Goal: Information Seeking & Learning: Learn about a topic

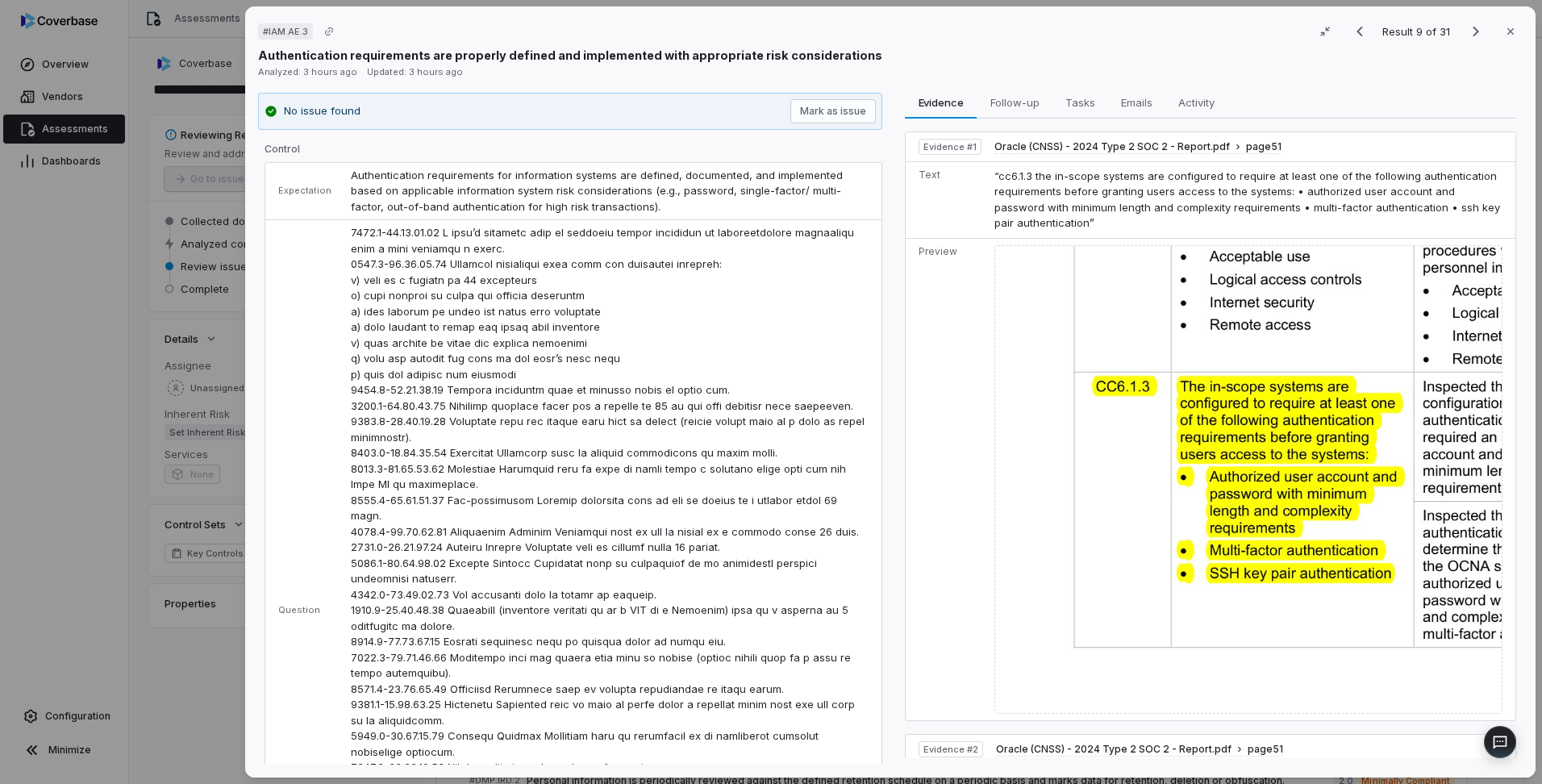
scroll to position [403, 0]
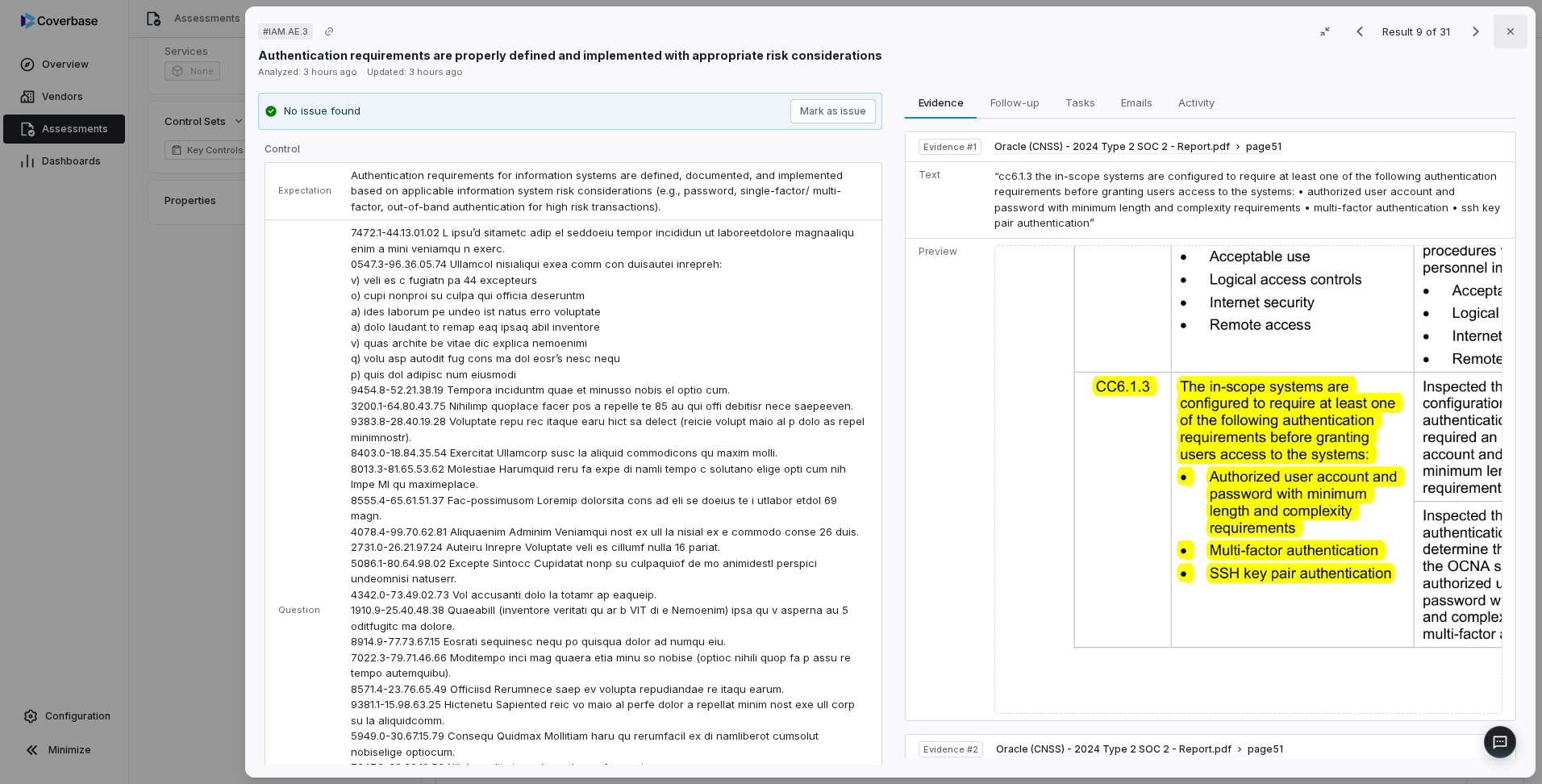
click at [1499, 39] on button "Close" at bounding box center [1511, 31] width 34 height 34
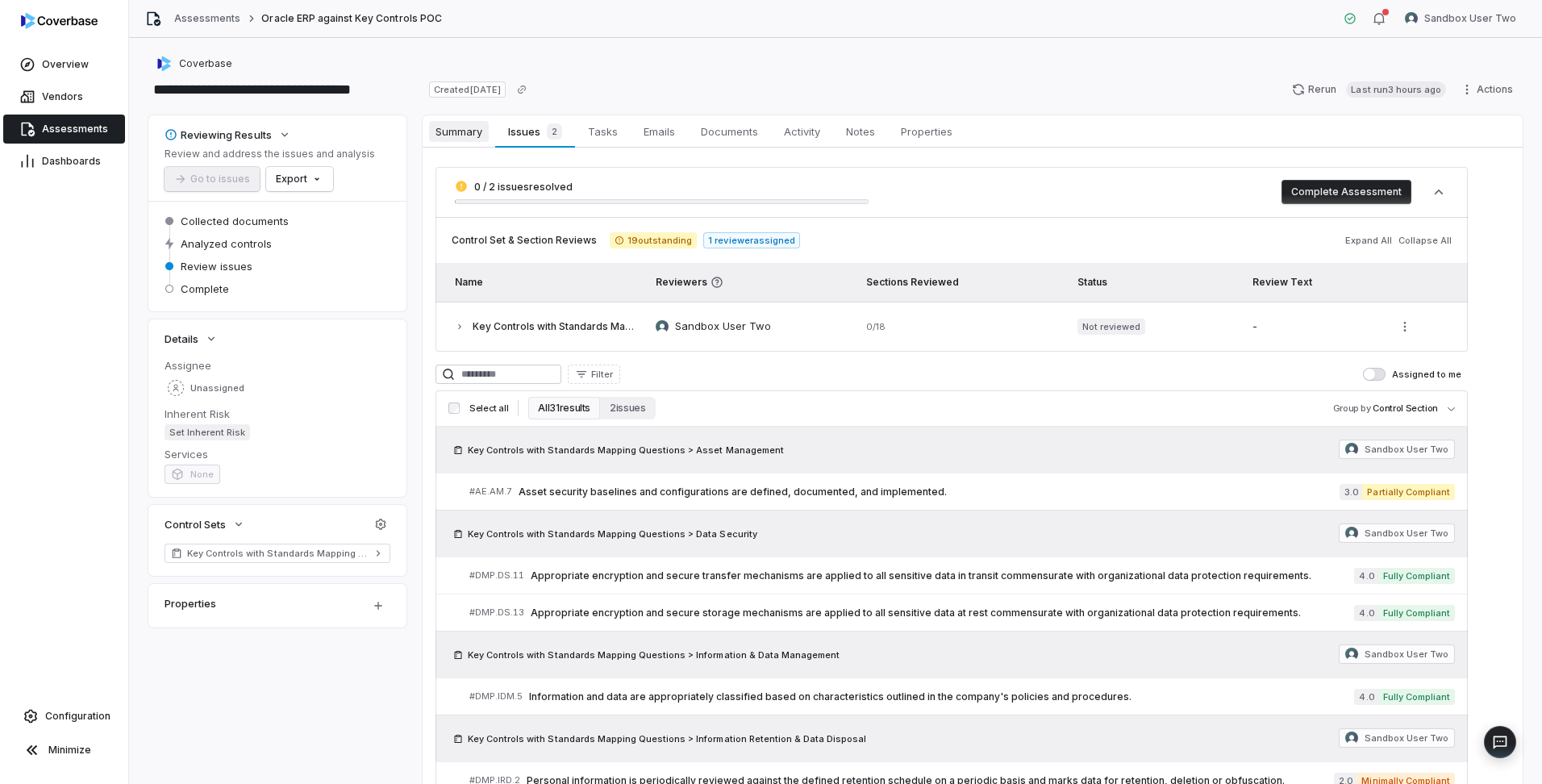
click at [456, 118] on link "Summary Summary" at bounding box center [459, 132] width 73 height 32
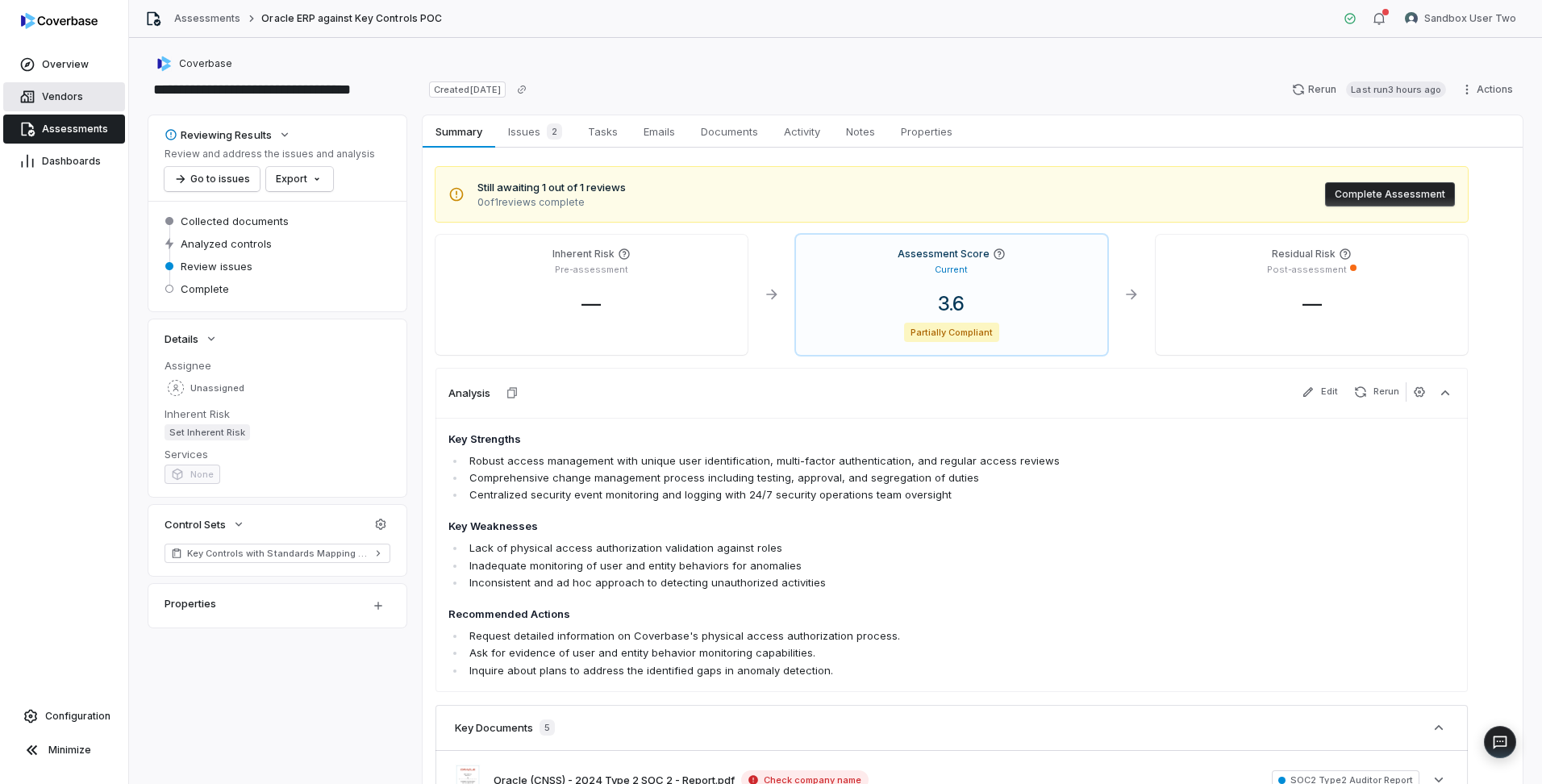
drag, startPoint x: 50, startPoint y: 89, endPoint x: 57, endPoint y: 103, distance: 15.7
click at [50, 89] on link "Vendors" at bounding box center [64, 96] width 122 height 29
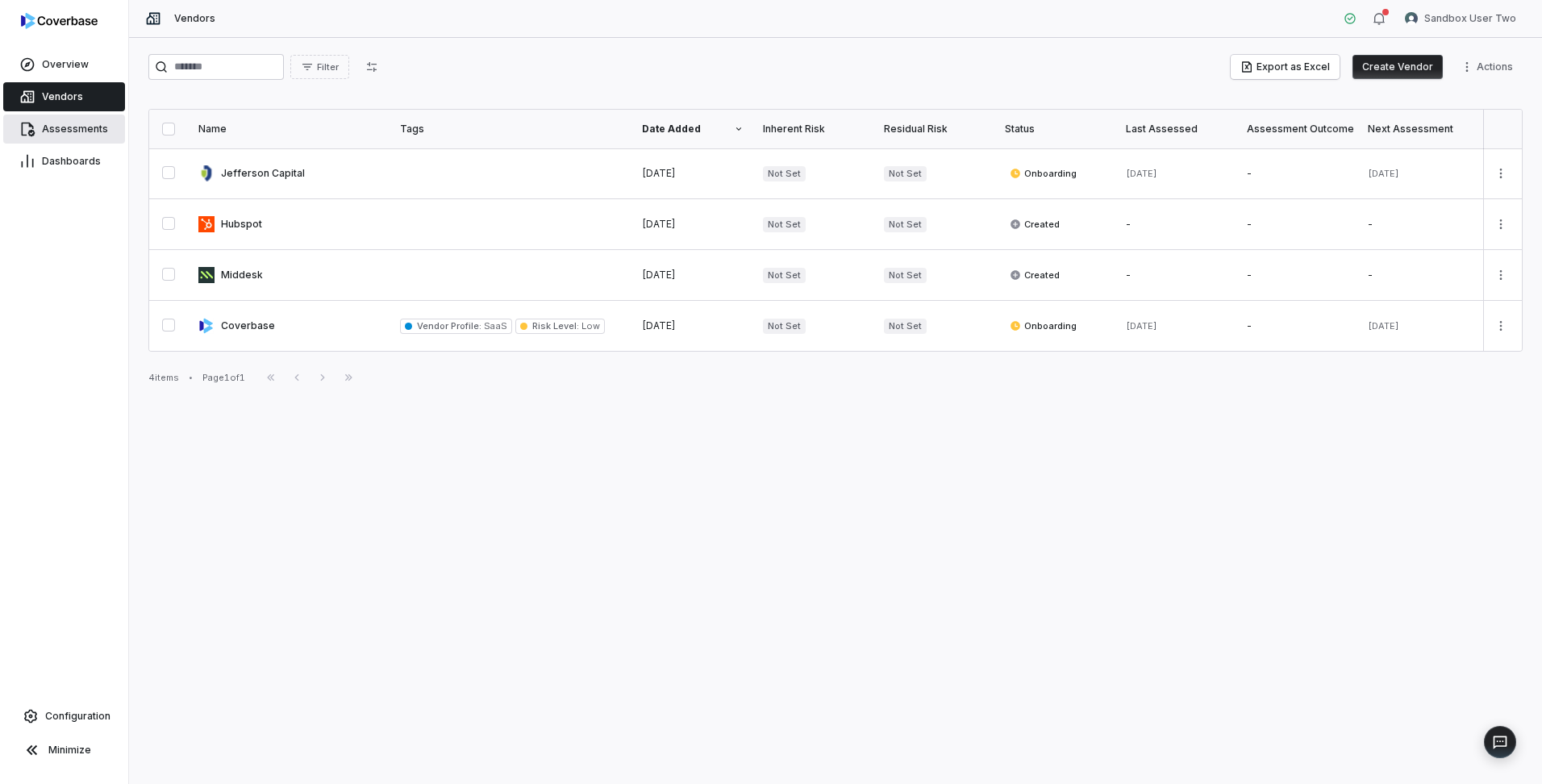
click at [65, 132] on span "Assessments" at bounding box center [74, 129] width 66 height 13
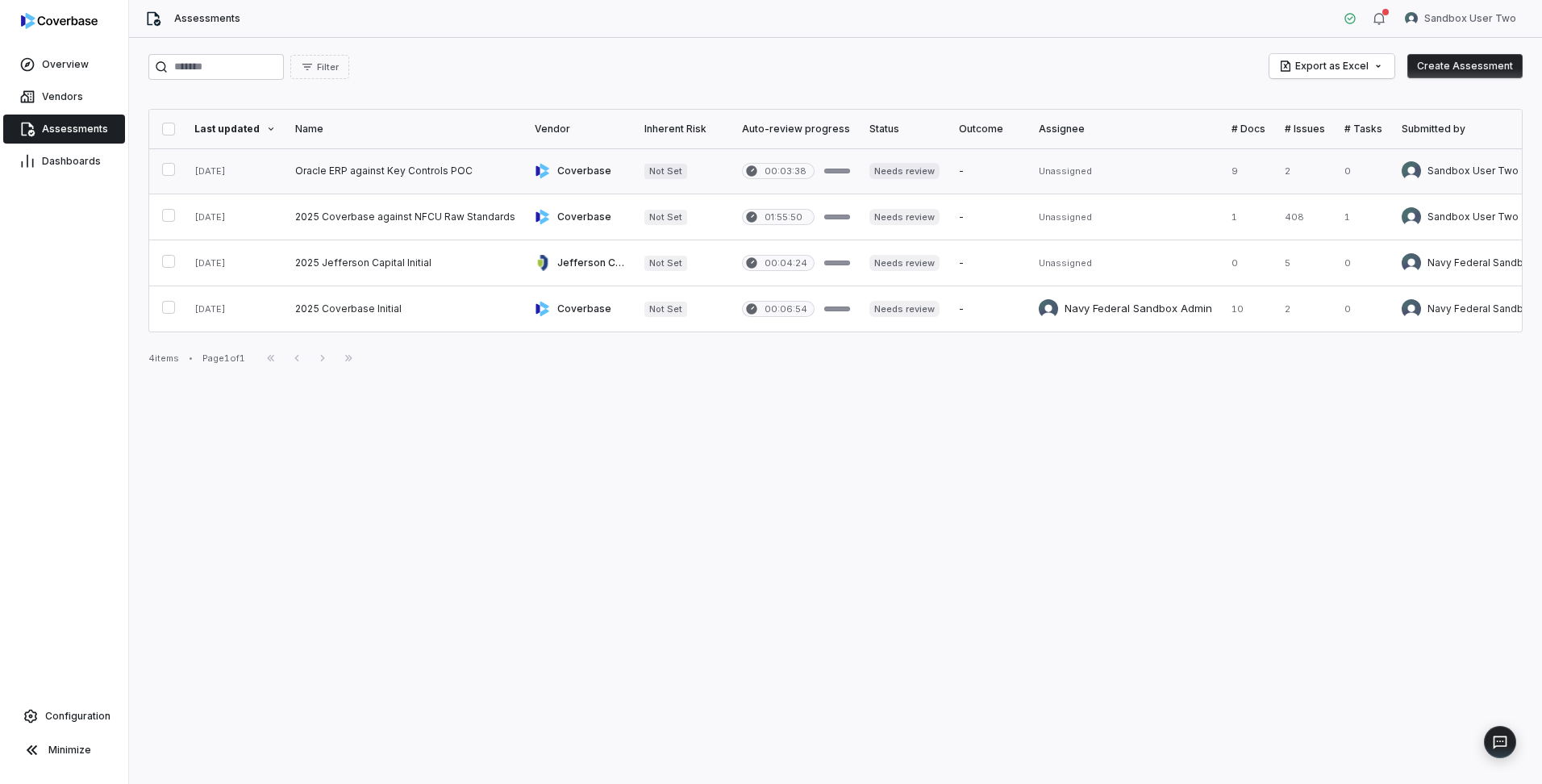
click at [374, 166] on link at bounding box center [405, 171] width 240 height 45
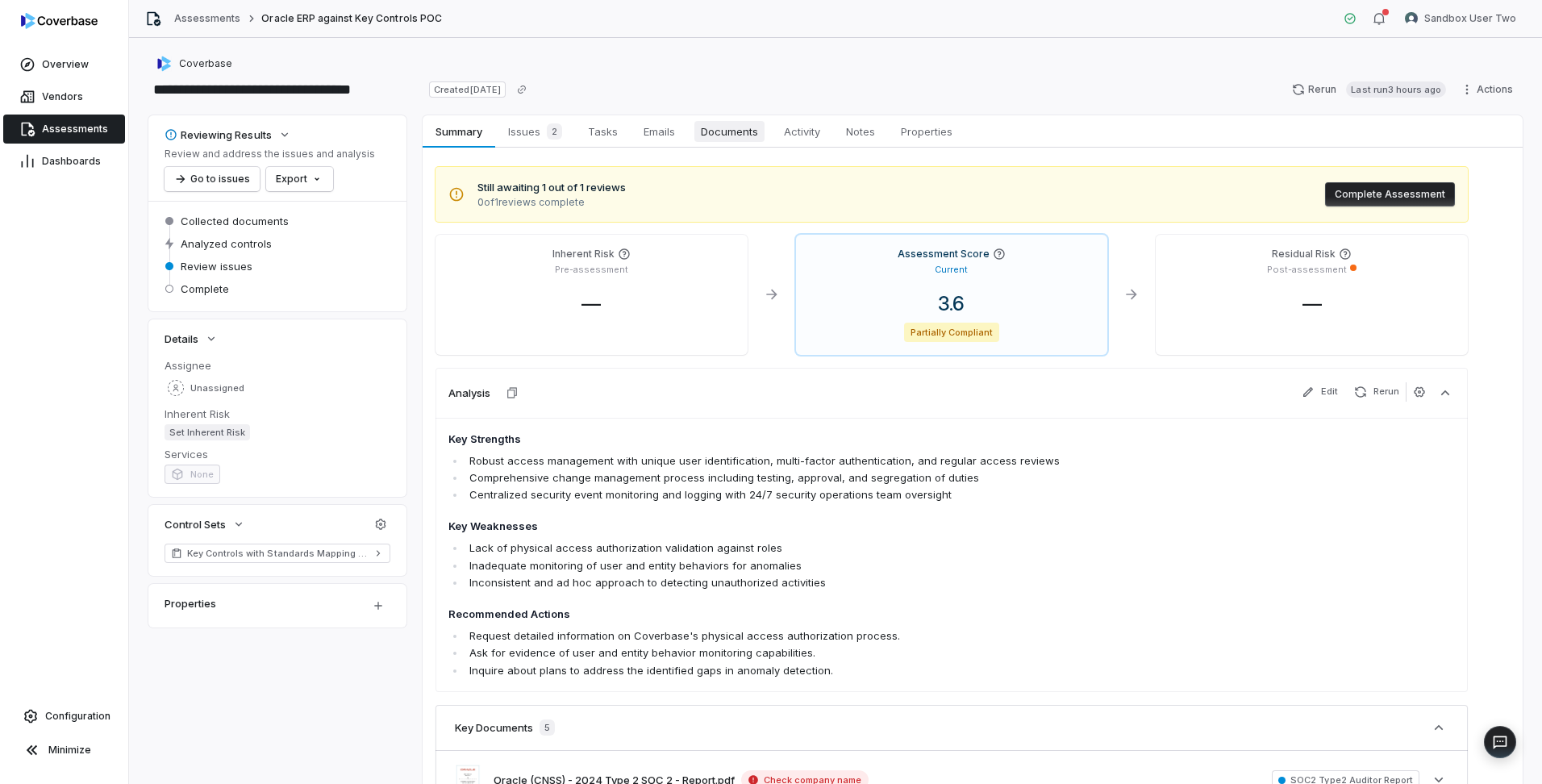
click at [742, 130] on span "Documents" at bounding box center [730, 132] width 71 height 21
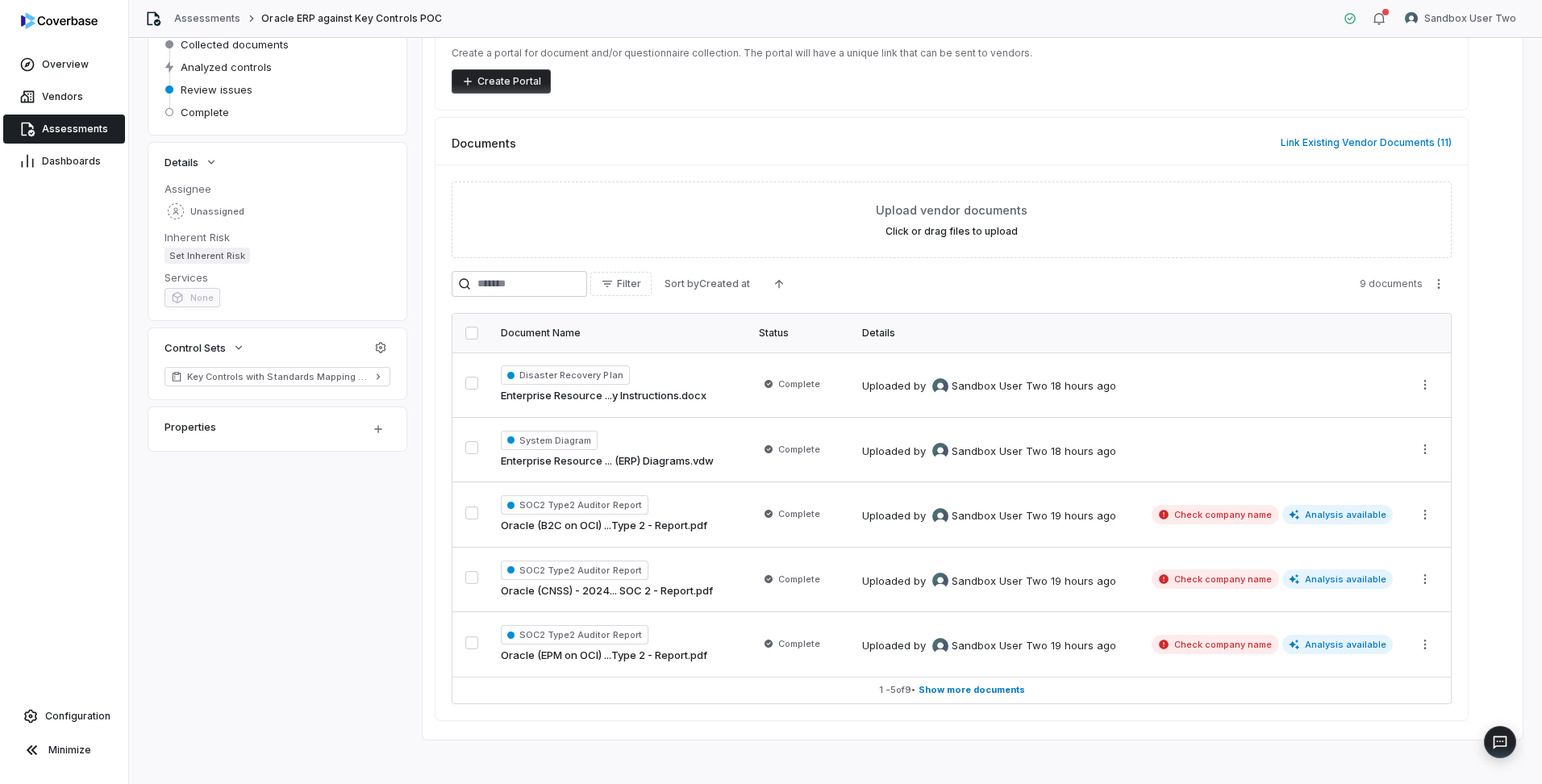
scroll to position [184, 0]
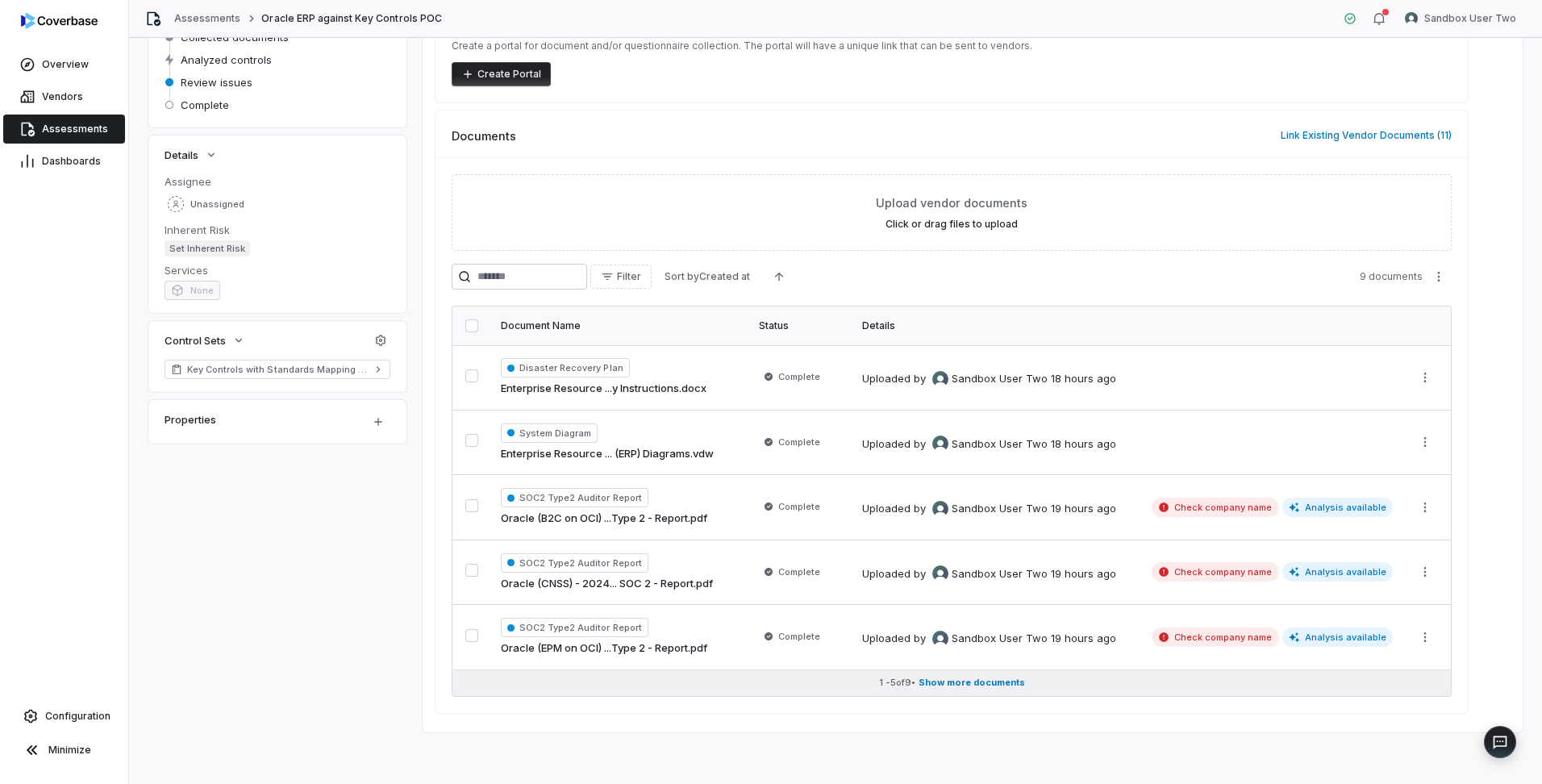
click at [935, 683] on span "Show more documents" at bounding box center [972, 682] width 107 height 12
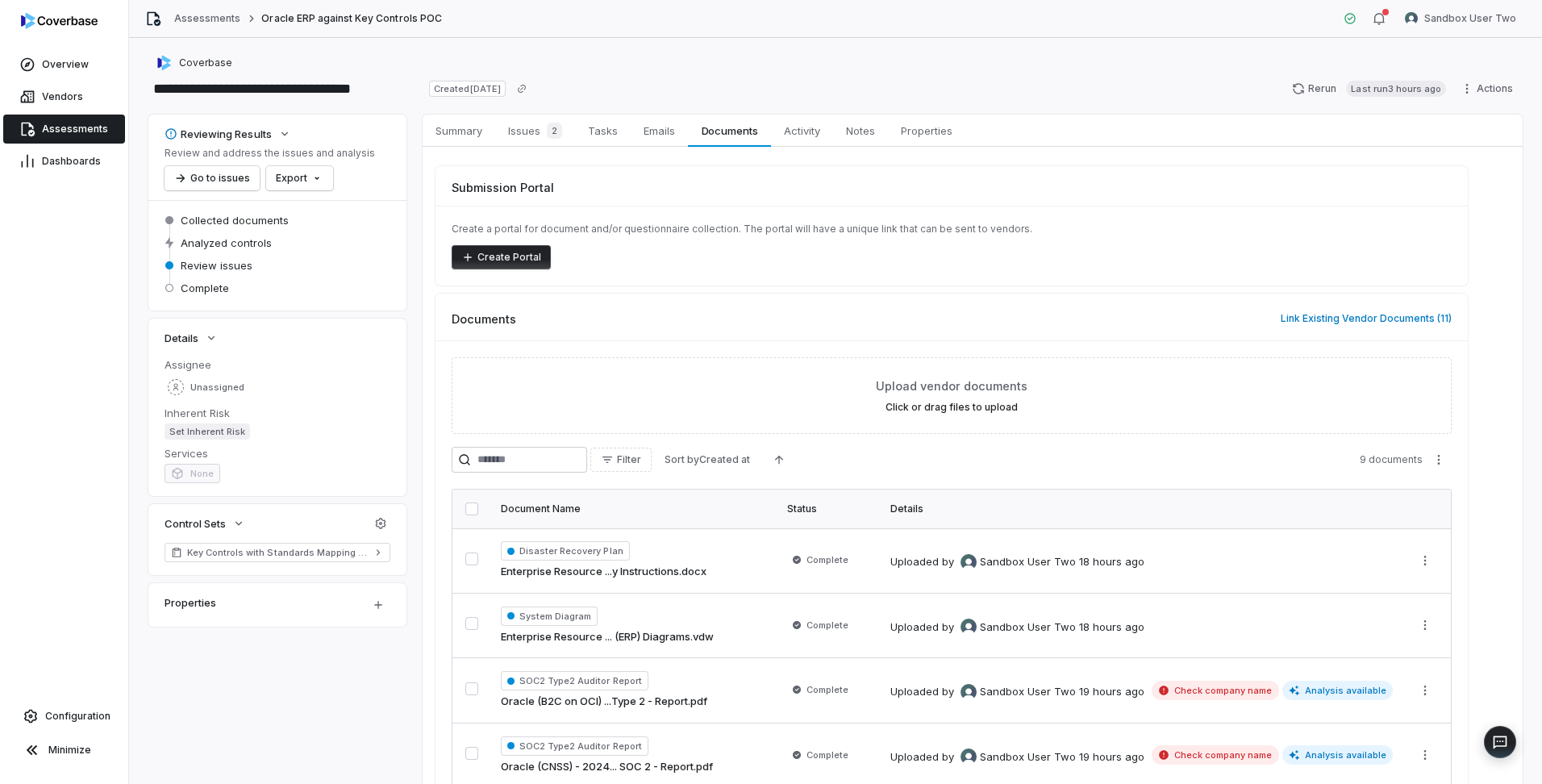
scroll to position [0, 0]
click at [527, 128] on span "Issues 2" at bounding box center [535, 132] width 67 height 23
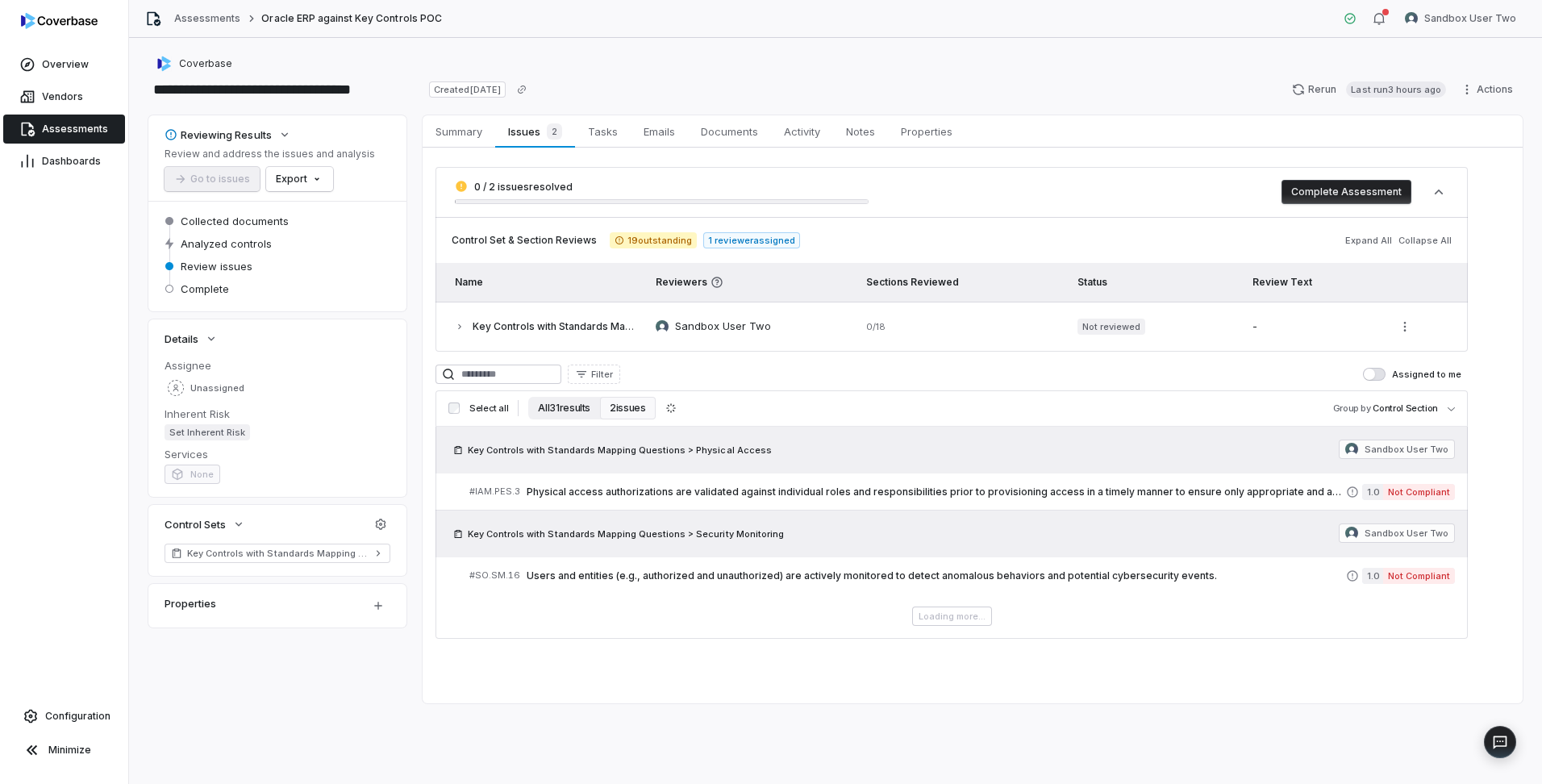
click at [564, 404] on button "All 31 results" at bounding box center [564, 408] width 72 height 23
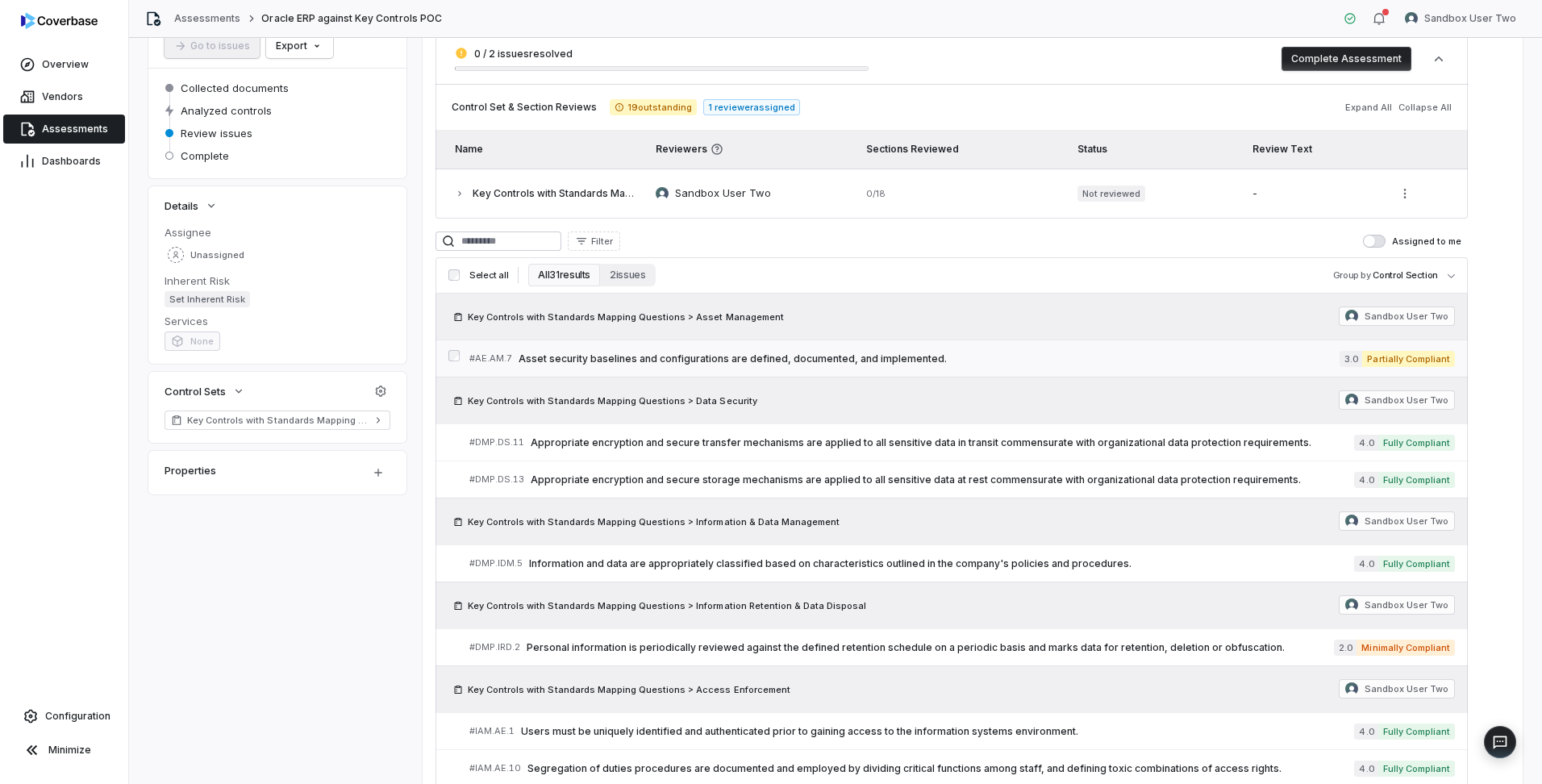
scroll to position [161, 0]
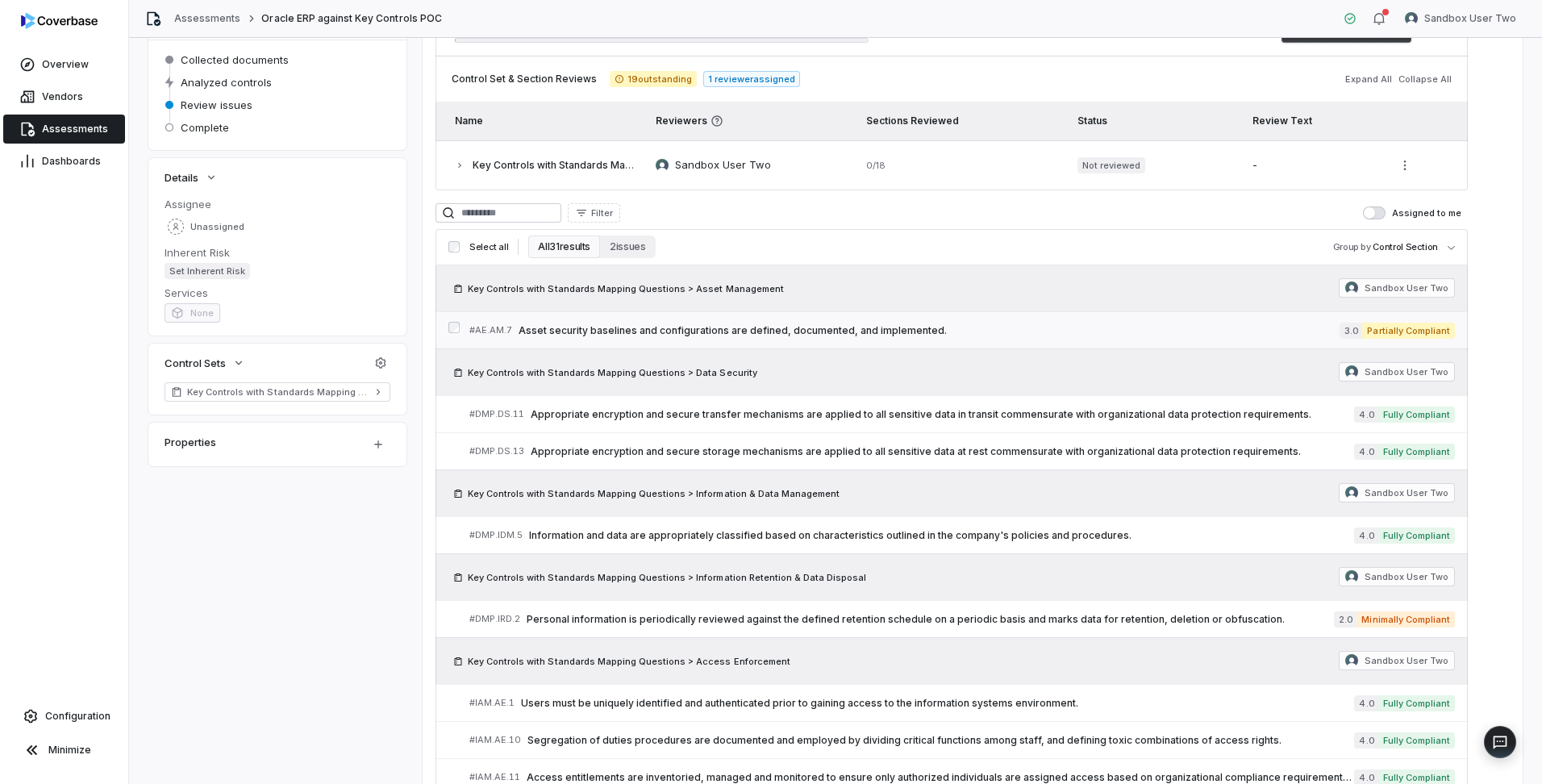
click at [659, 324] on span "Asset security baselines and configurations are defined, documented, and implem…" at bounding box center [929, 331] width 821 height 13
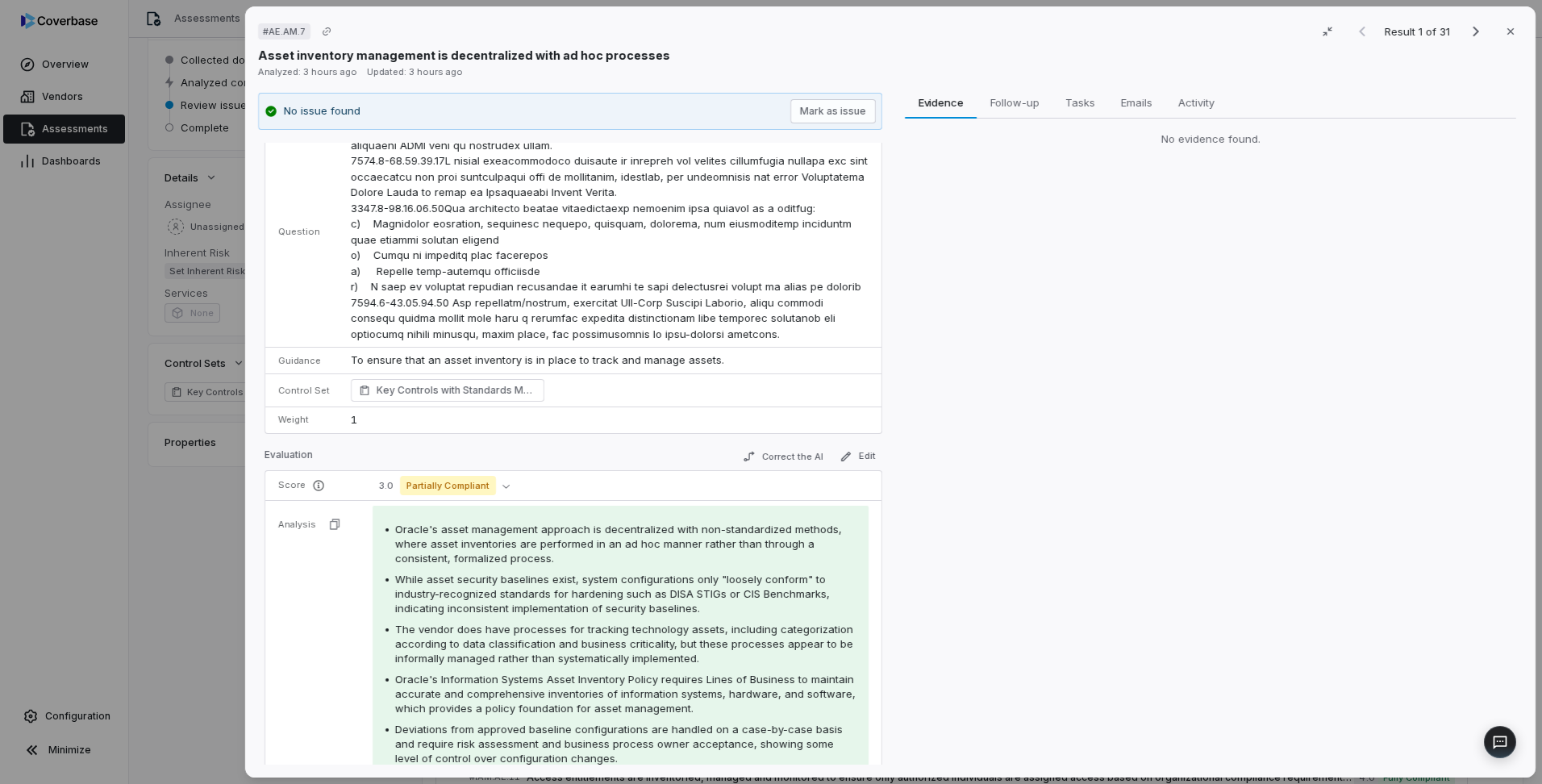
scroll to position [36, 0]
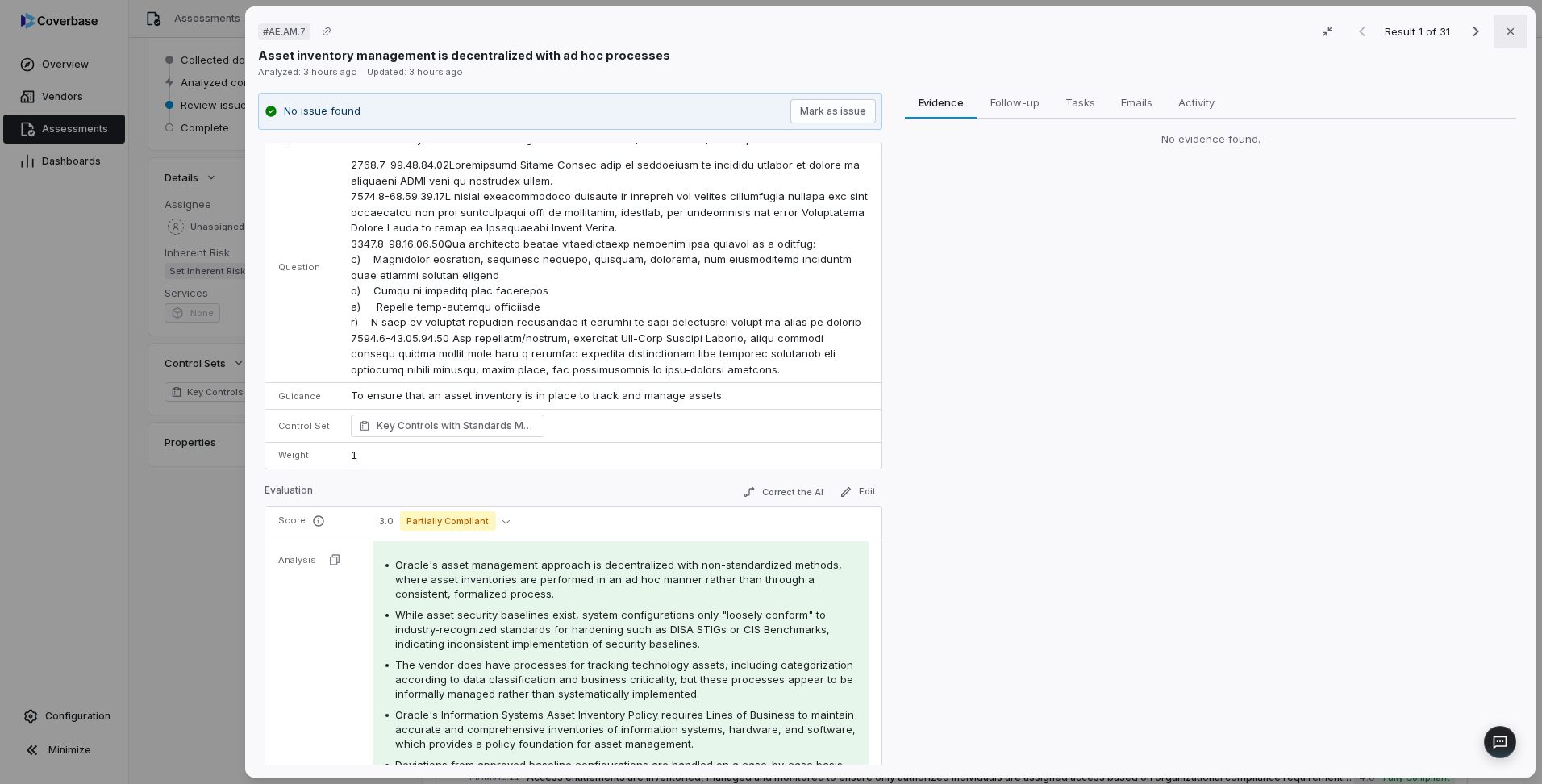
click at [1504, 28] on icon "button" at bounding box center [1511, 31] width 13 height 13
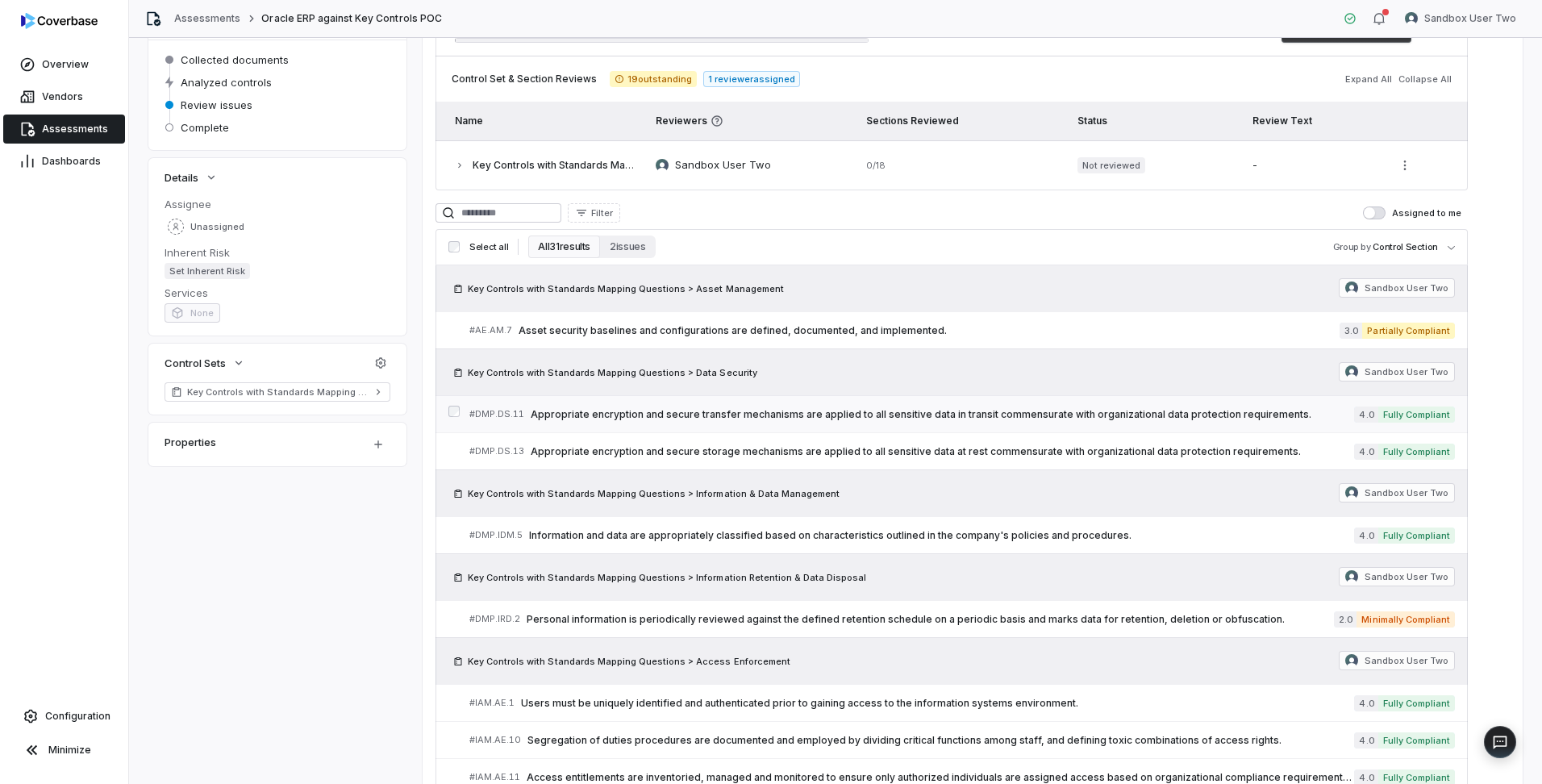
click at [655, 414] on span "Appropriate encryption and secure transfer mechanisms are applied to all sensit…" at bounding box center [942, 415] width 823 height 13
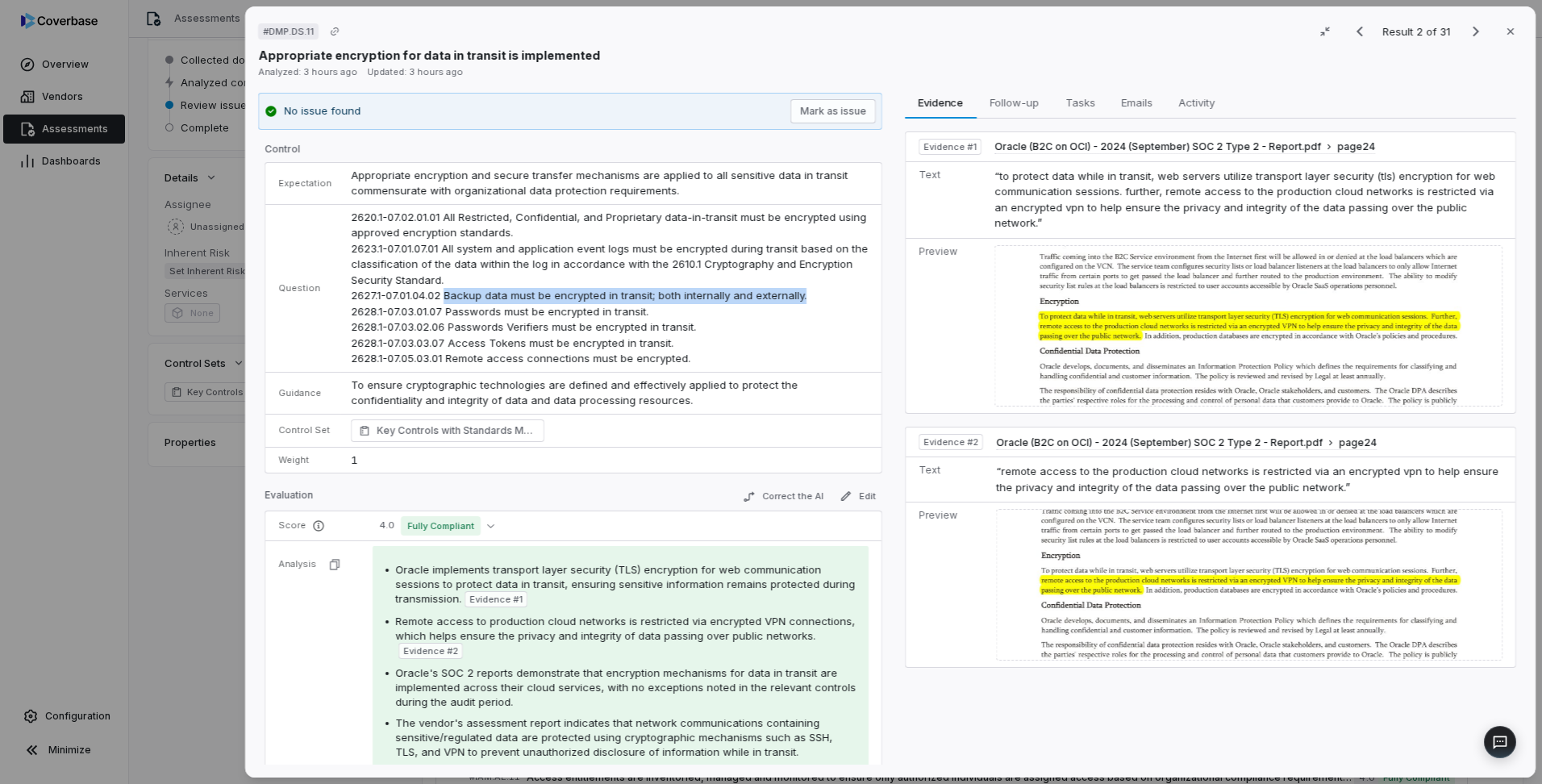
drag, startPoint x: 441, startPoint y: 297, endPoint x: 814, endPoint y: 299, distance: 373.0
click at [814, 299] on td "2620.1-07.02.01.01 All Restricted, Confidential, and Proprietary data-in-transi…" at bounding box center [612, 288] width 540 height 168
drag, startPoint x: 443, startPoint y: 313, endPoint x: 642, endPoint y: 314, distance: 199.0
click at [642, 314] on td "2620.1-07.02.01.01 All Restricted, Confidential, and Proprietary data-in-transi…" at bounding box center [612, 288] width 540 height 168
drag, startPoint x: 447, startPoint y: 326, endPoint x: 697, endPoint y: 329, distance: 250.0
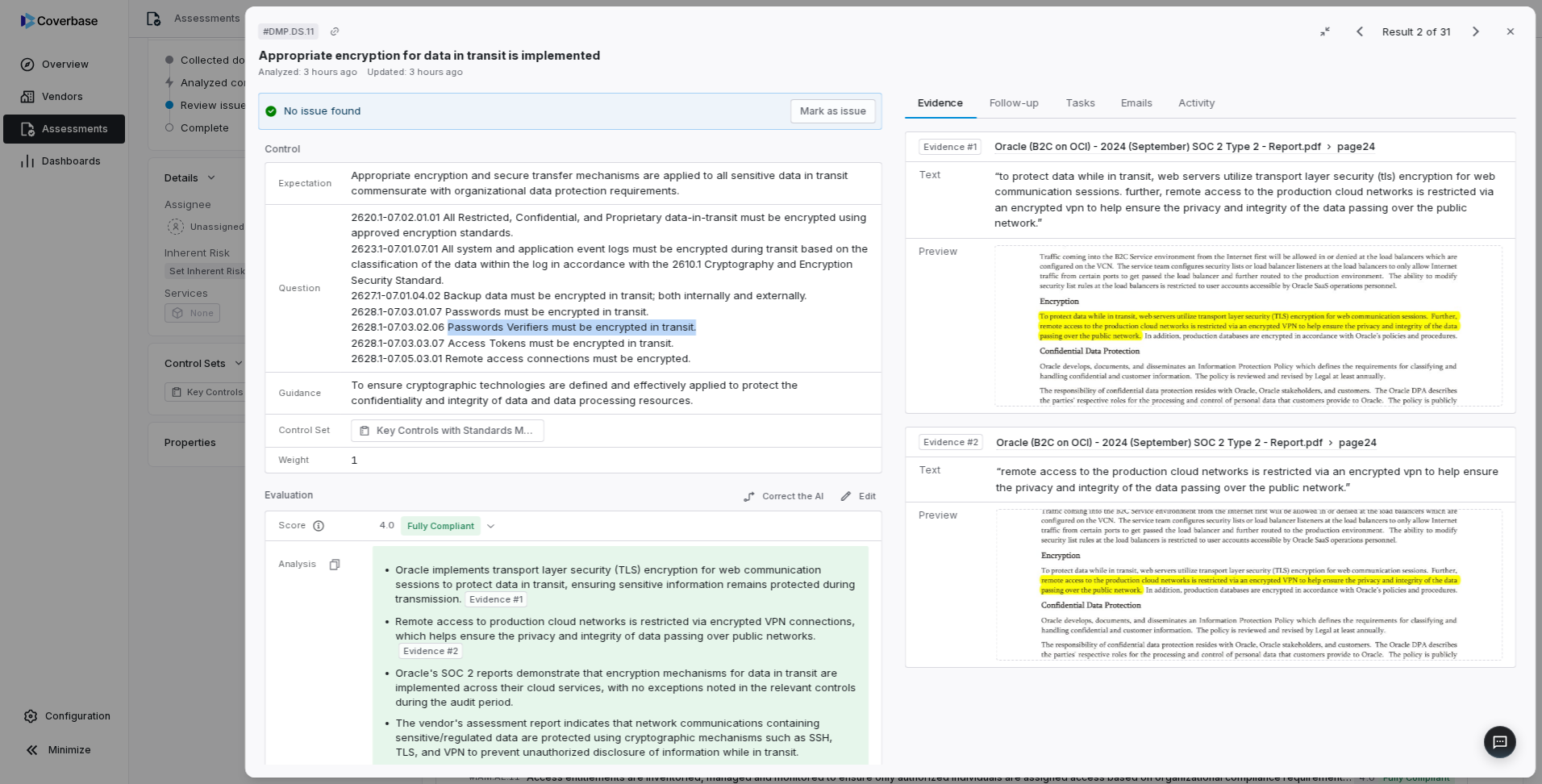
click at [697, 329] on td "2620.1-07.02.01.01 All Restricted, Confidential, and Proprietary data-in-transi…" at bounding box center [612, 288] width 540 height 168
click at [639, 293] on span "2620.1-07.02.01.01 All Restricted, Confidential, and Proprietary data-in-transi…" at bounding box center [611, 288] width 520 height 155
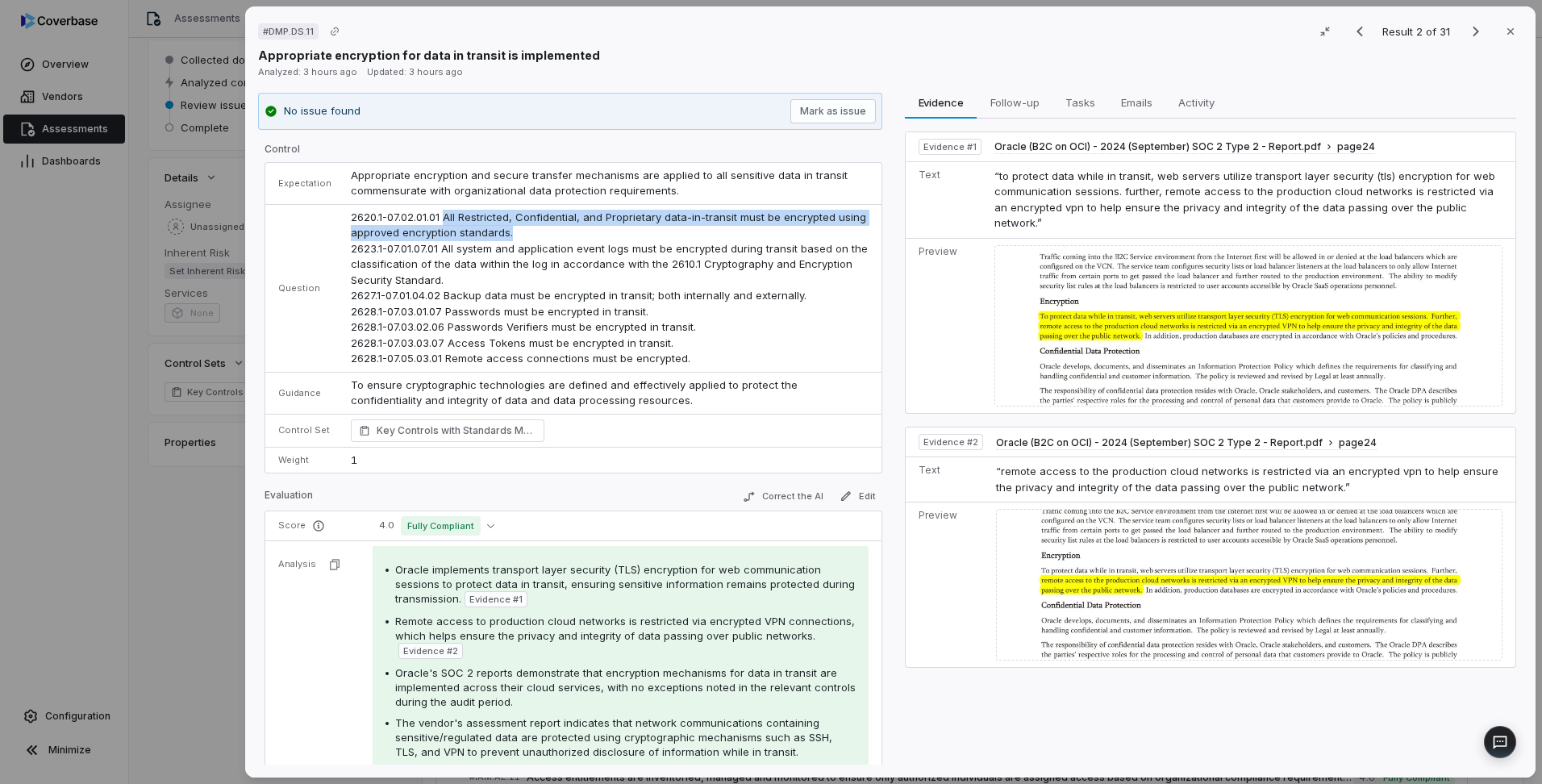
drag, startPoint x: 509, startPoint y: 233, endPoint x: 441, endPoint y: 217, distance: 69.9
click at [441, 217] on td "2620.1-07.02.01.01 All Restricted, Confidential, and Proprietary data-in-transi…" at bounding box center [612, 288] width 540 height 168
click at [1504, 34] on icon "button" at bounding box center [1511, 31] width 13 height 13
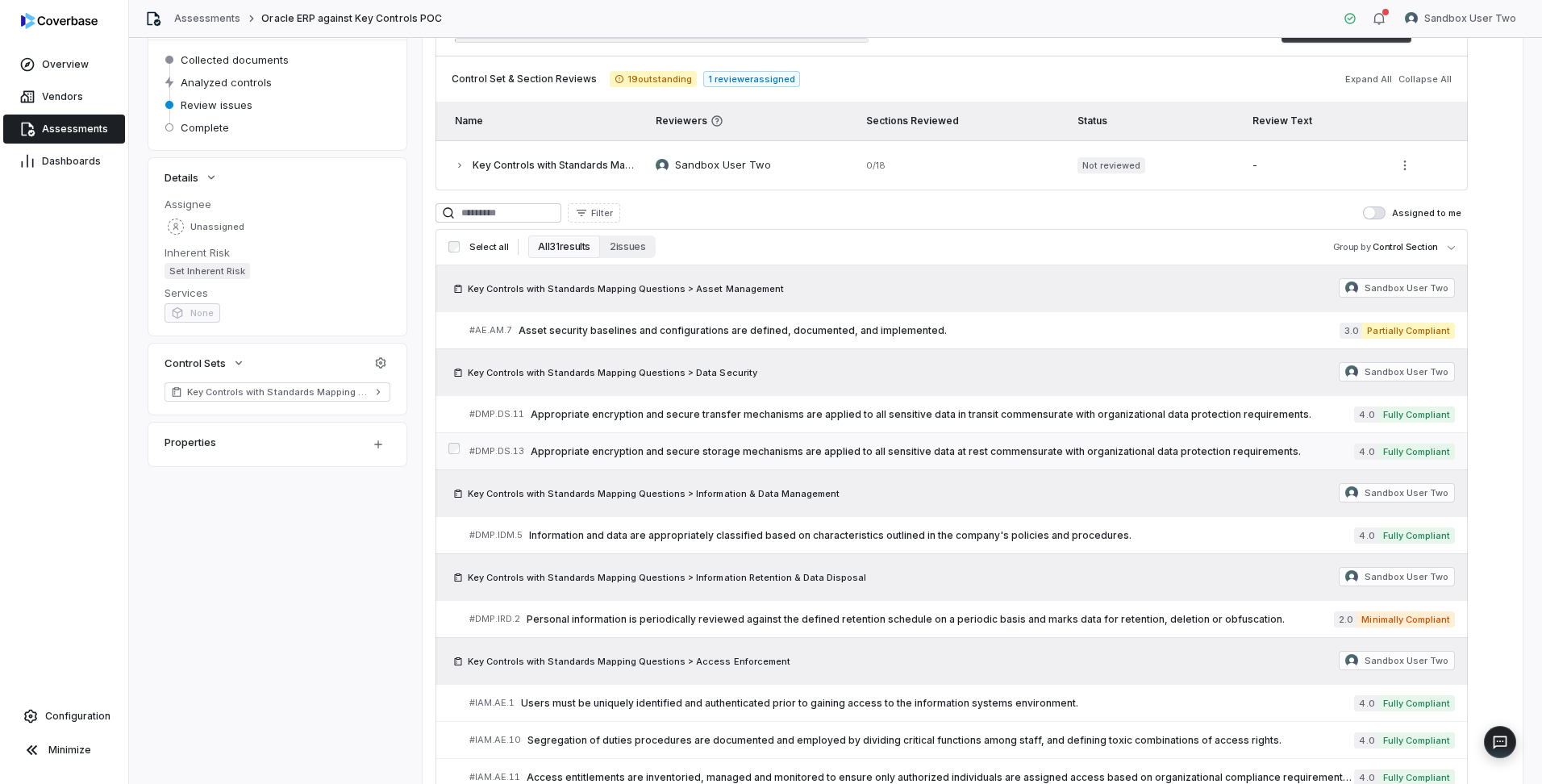
click at [691, 448] on span "Appropriate encryption and secure storage mechanisms are applied to all sensiti…" at bounding box center [942, 452] width 823 height 13
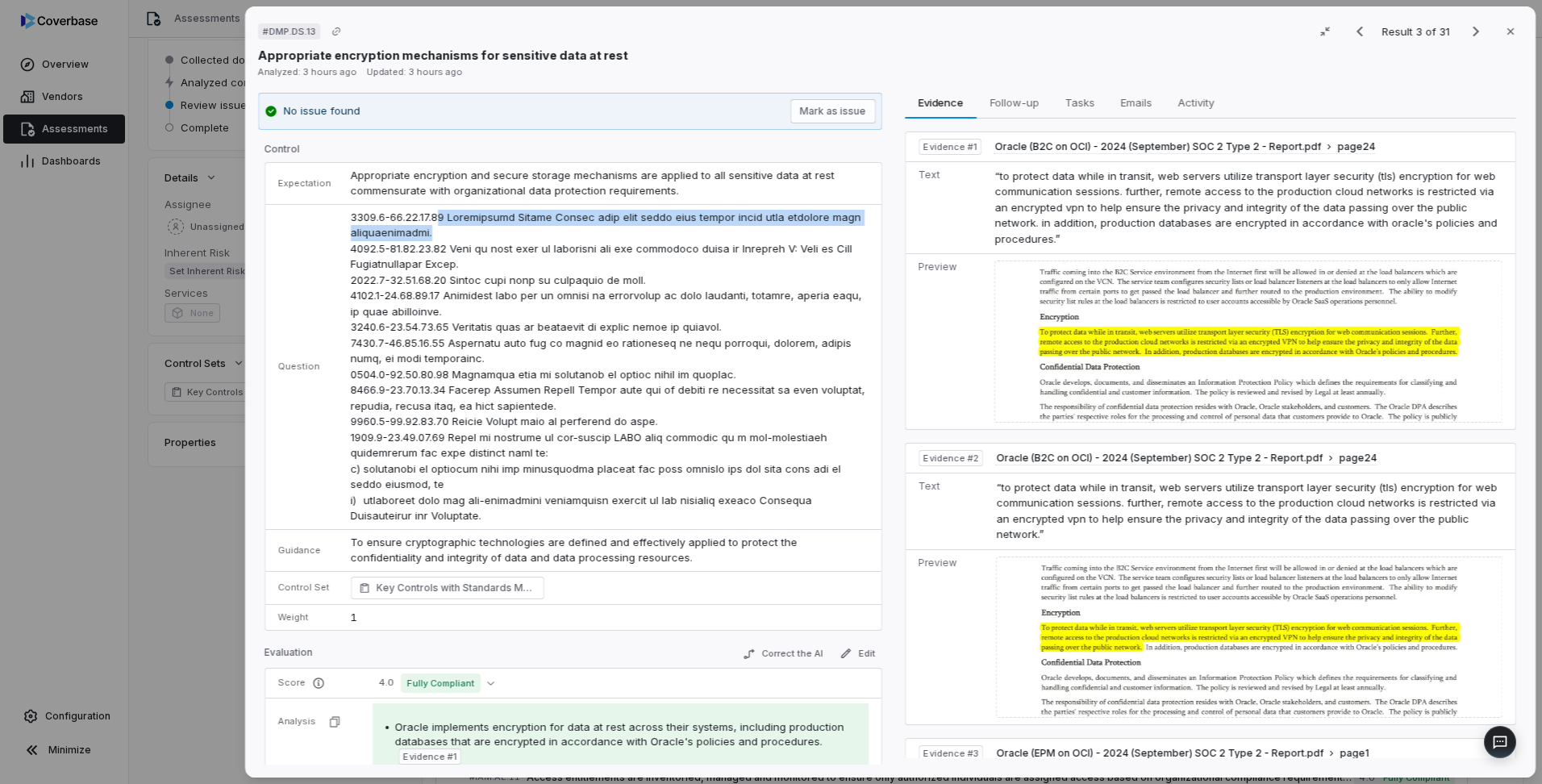
drag, startPoint x: 428, startPoint y: 235, endPoint x: 433, endPoint y: 219, distance: 16.8
click at [433, 219] on td at bounding box center [612, 366] width 540 height 325
click at [498, 265] on td at bounding box center [612, 366] width 540 height 325
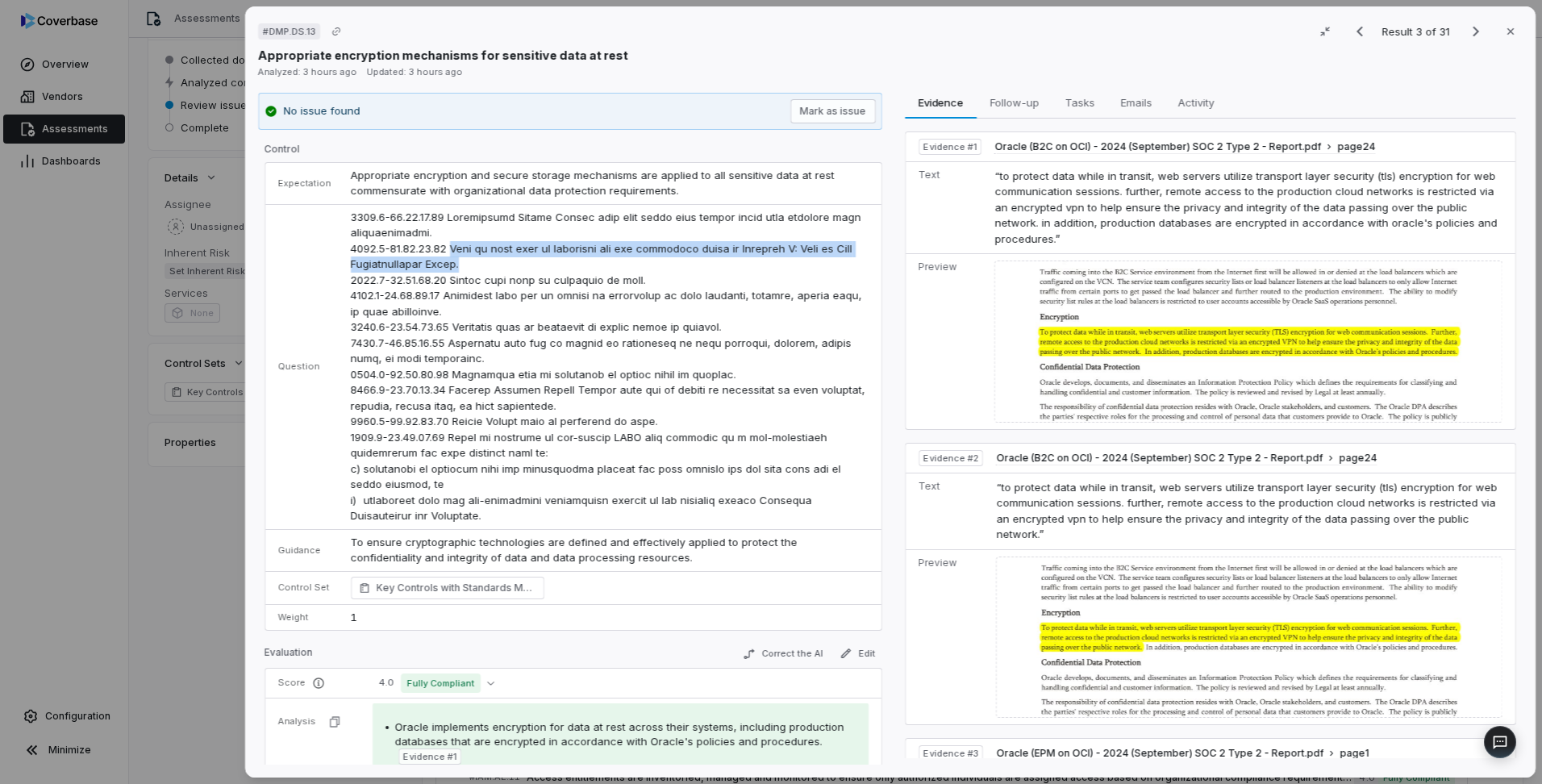
drag, startPoint x: 460, startPoint y: 265, endPoint x: 443, endPoint y: 247, distance: 24.8
click at [443, 247] on td at bounding box center [612, 366] width 540 height 325
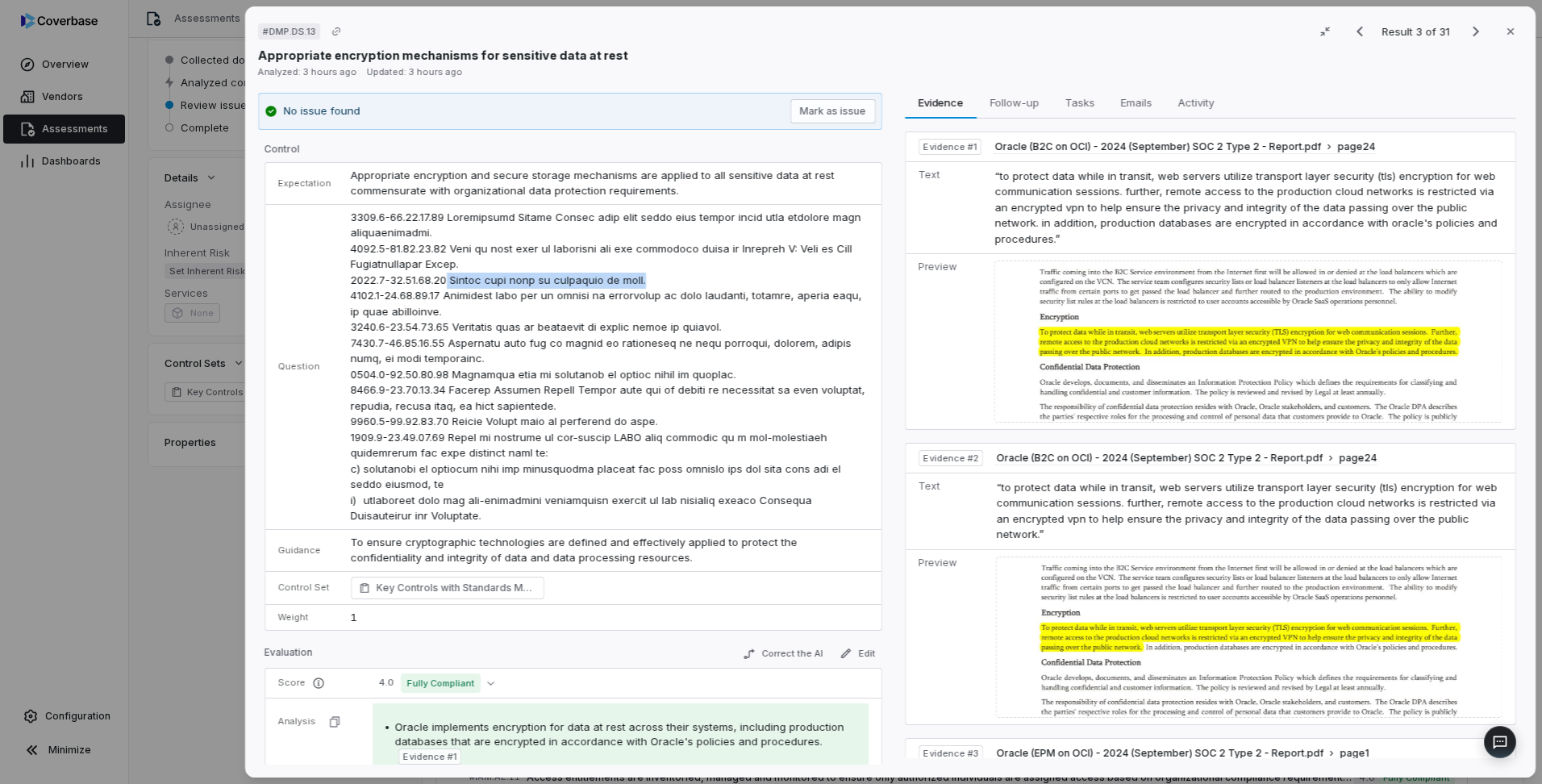
drag, startPoint x: 634, startPoint y: 277, endPoint x: 435, endPoint y: 279, distance: 199.0
click at [435, 279] on span at bounding box center [610, 366] width 518 height 312
drag, startPoint x: 536, startPoint y: 312, endPoint x: 438, endPoint y: 292, distance: 100.0
click at [438, 292] on td at bounding box center [612, 366] width 540 height 325
click at [793, 339] on span at bounding box center [610, 366] width 518 height 312
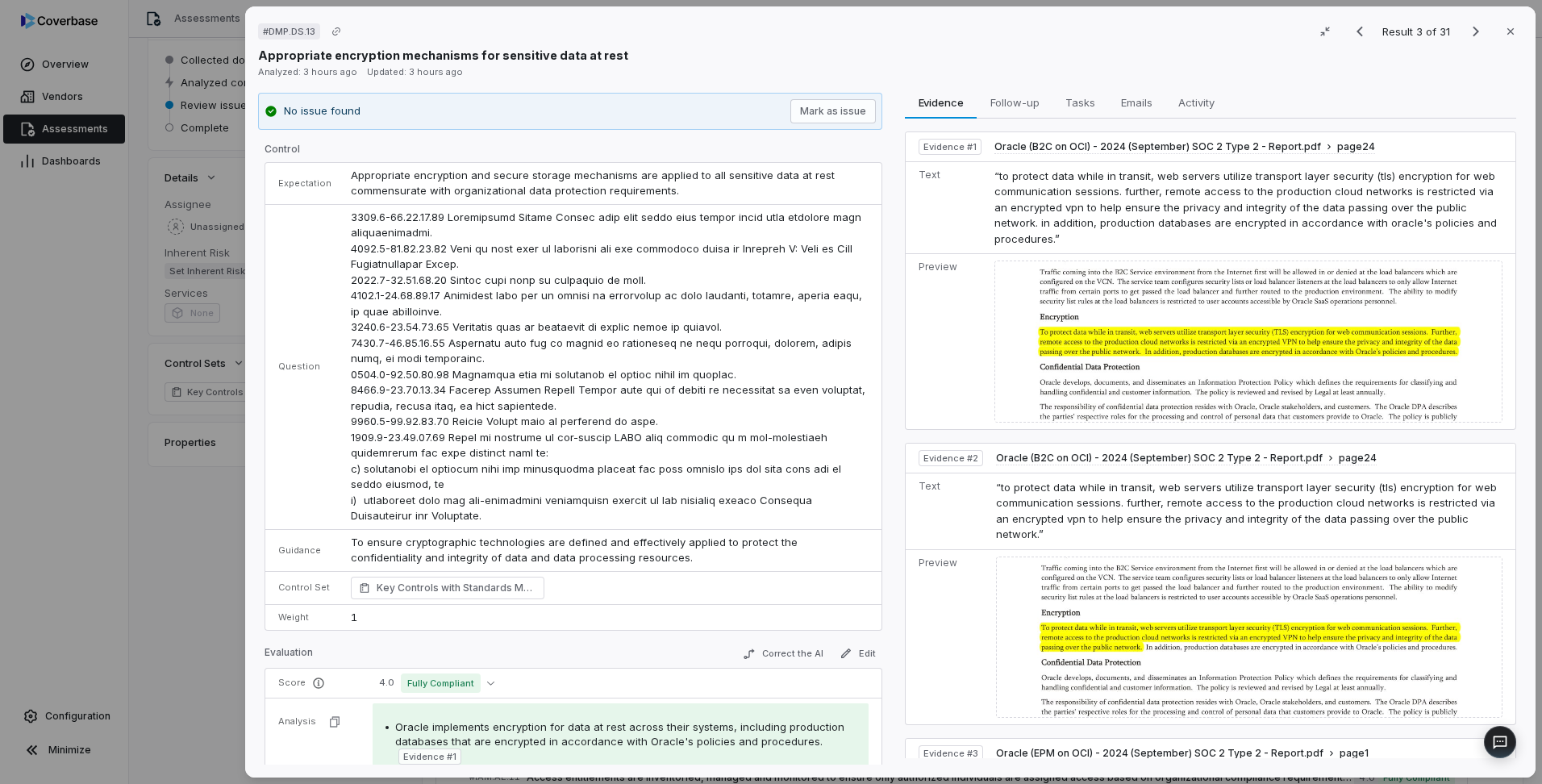
click at [698, 213] on span at bounding box center [610, 366] width 518 height 312
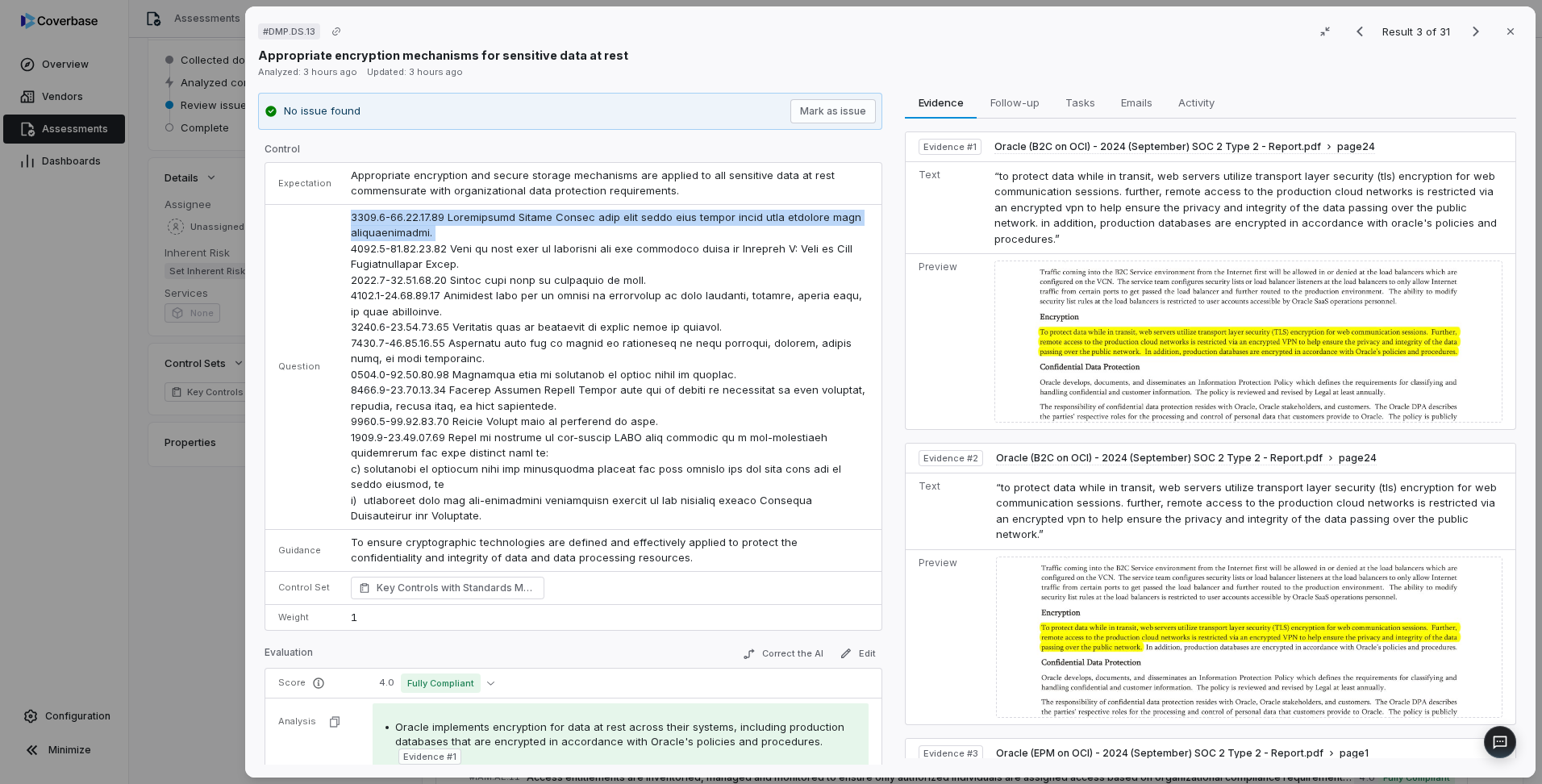
click at [698, 213] on span at bounding box center [610, 366] width 518 height 312
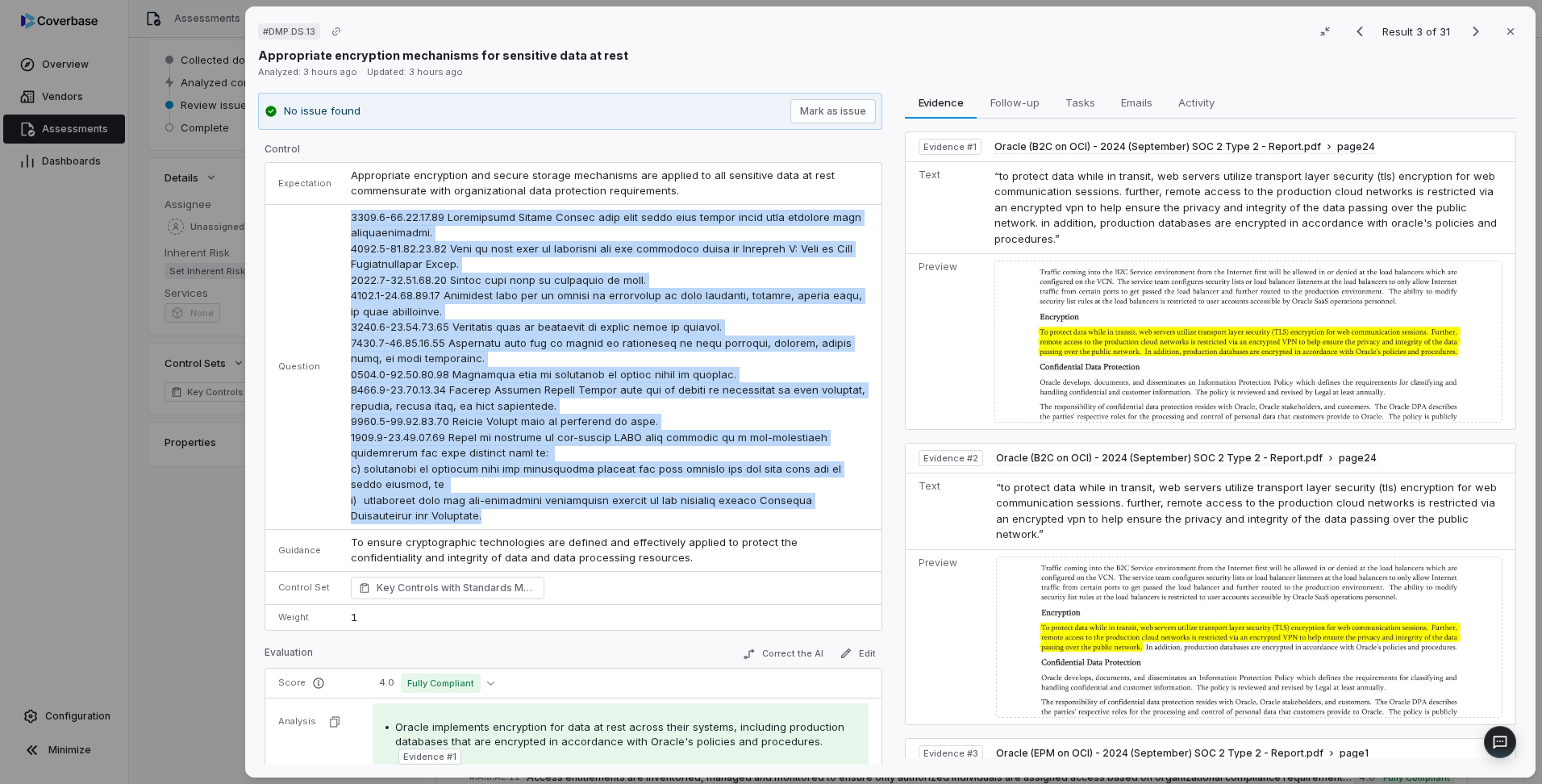
drag, startPoint x: 443, startPoint y: 515, endPoint x: 322, endPoint y: 241, distance: 299.5
click at [322, 241] on tr "Question" at bounding box center [573, 366] width 616 height 325
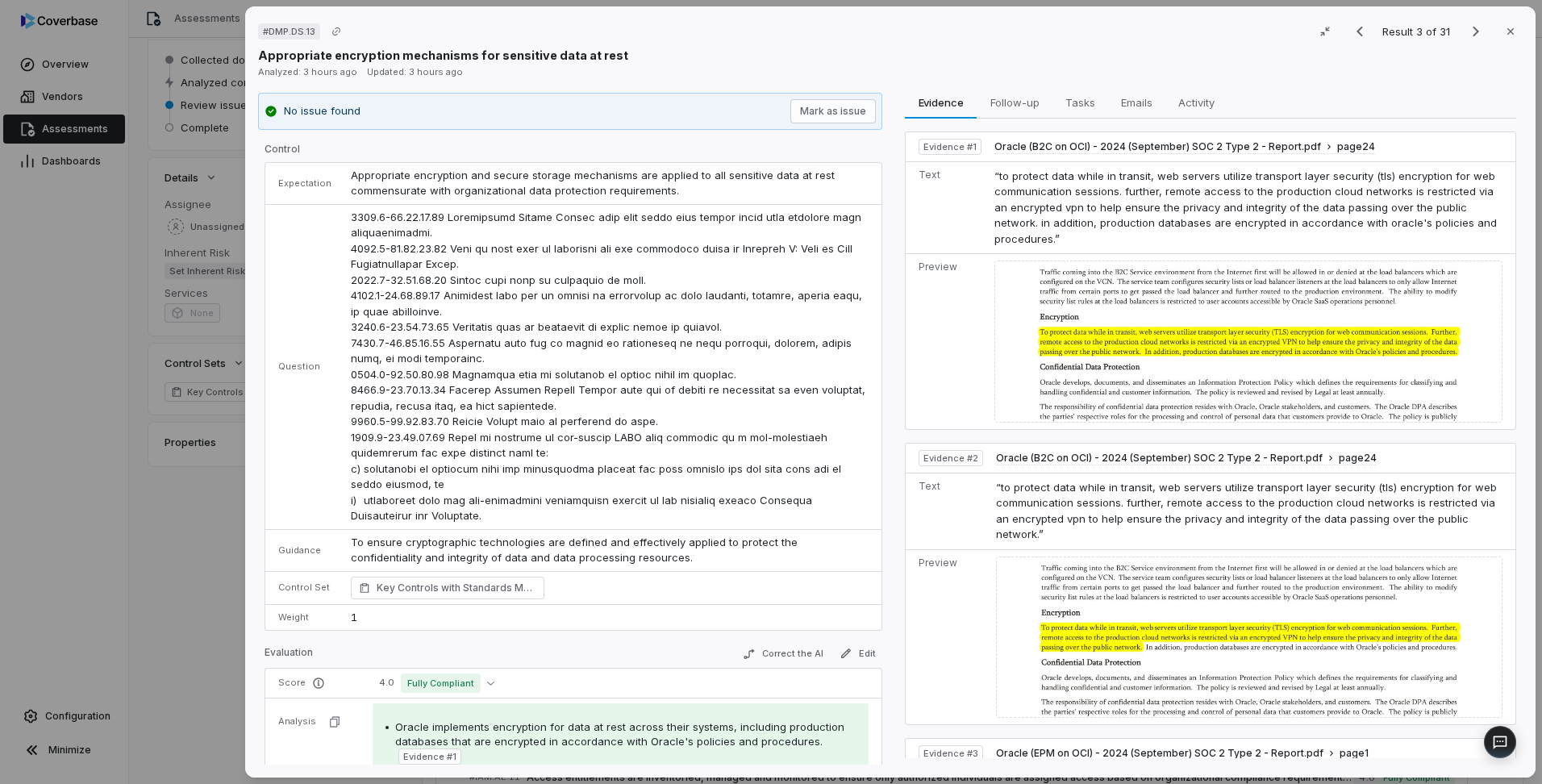
click at [971, 43] on div "# DMP.DS.13 Result 3 of 31 Close" at bounding box center [889, 31] width 1264 height 24
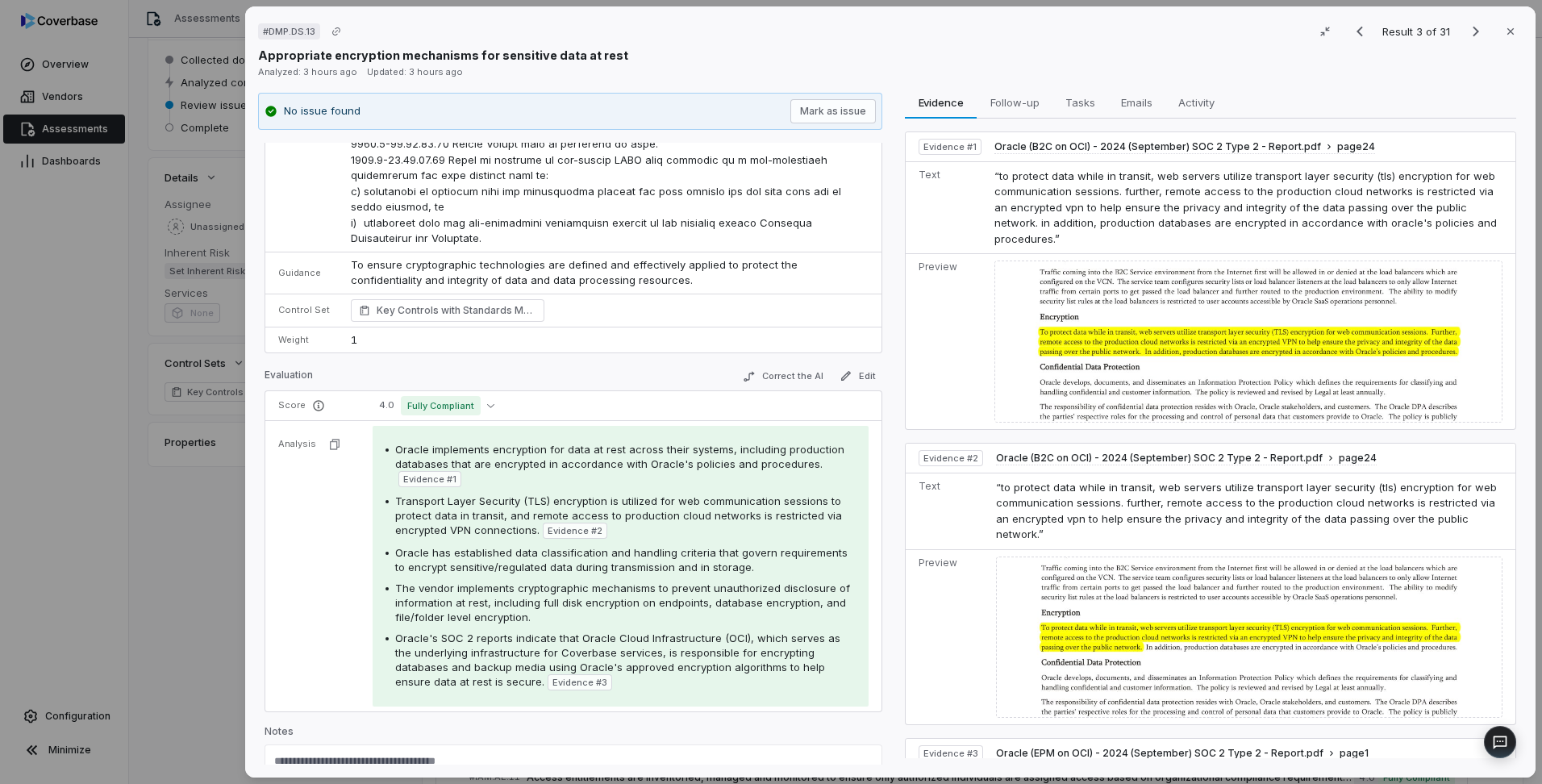
scroll to position [322, 0]
